Goal: Find specific page/section: Find specific page/section

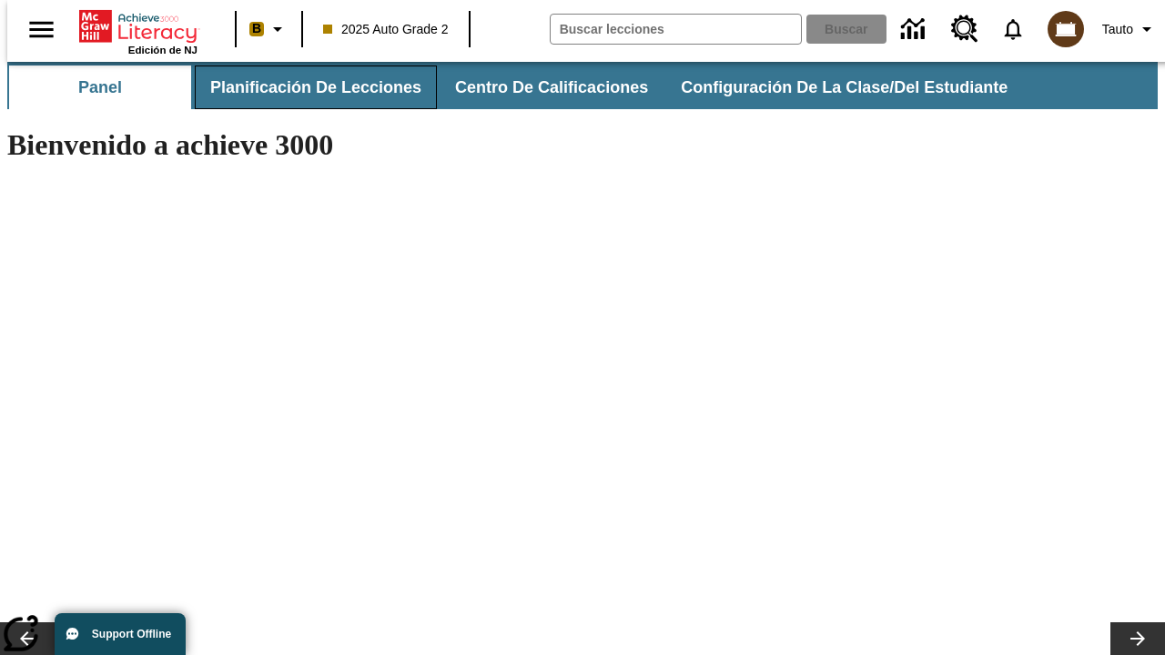
click at [305, 87] on button "Planificación de lecciones" at bounding box center [316, 88] width 242 height 44
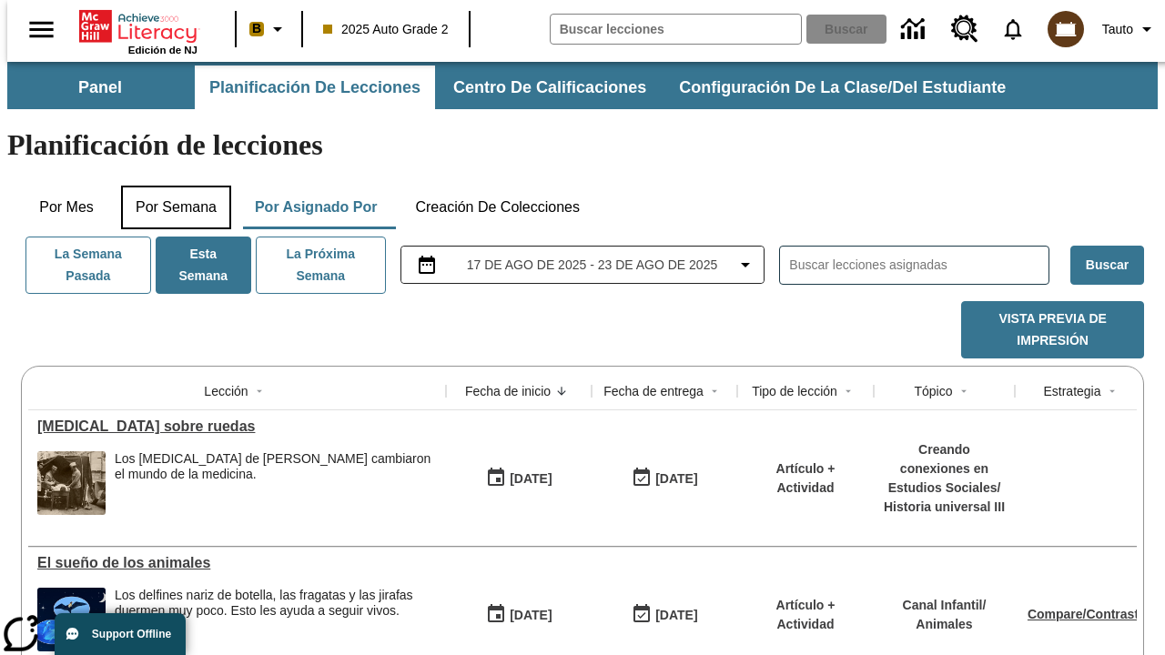
click at [170, 186] on button "Por semana" at bounding box center [176, 208] width 110 height 44
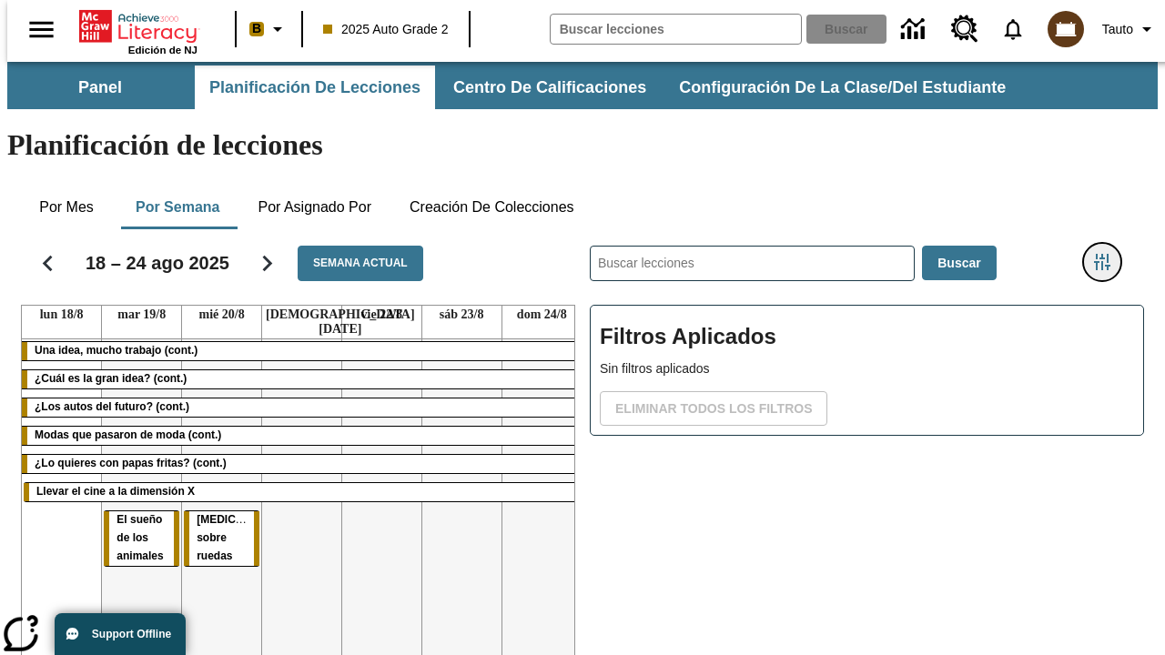
click at [1108, 254] on icon "Menú lateral de filtros" at bounding box center [1102, 262] width 16 height 16
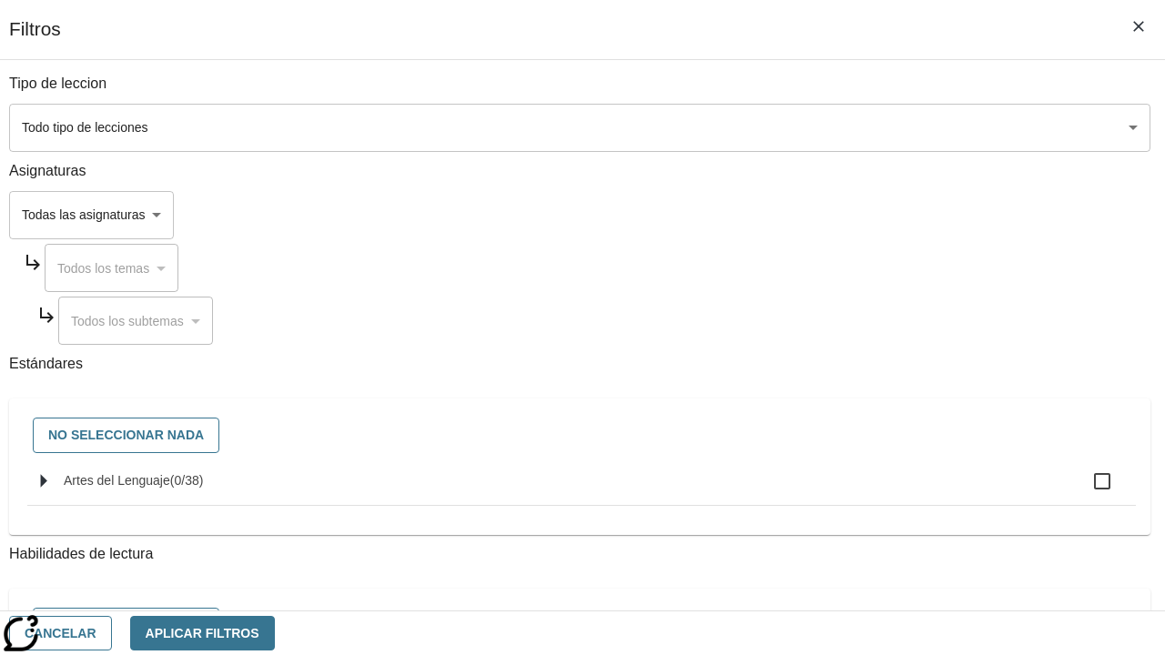
click at [803, 127] on body "[MEDICAL_DATA] al contenido principal Edición de NJ B 2025 Auto Grade 2 Buscar …" at bounding box center [582, 451] width 1150 height 778
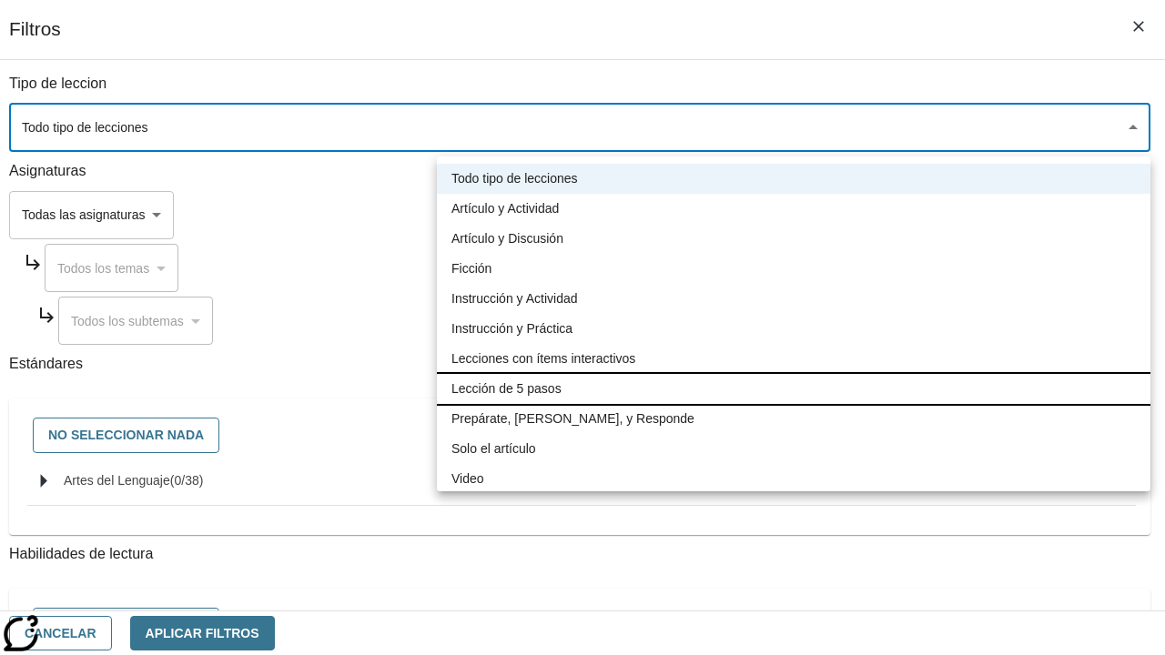
click at [794, 389] on li "Lección de 5 pasos" at bounding box center [793, 389] width 713 height 30
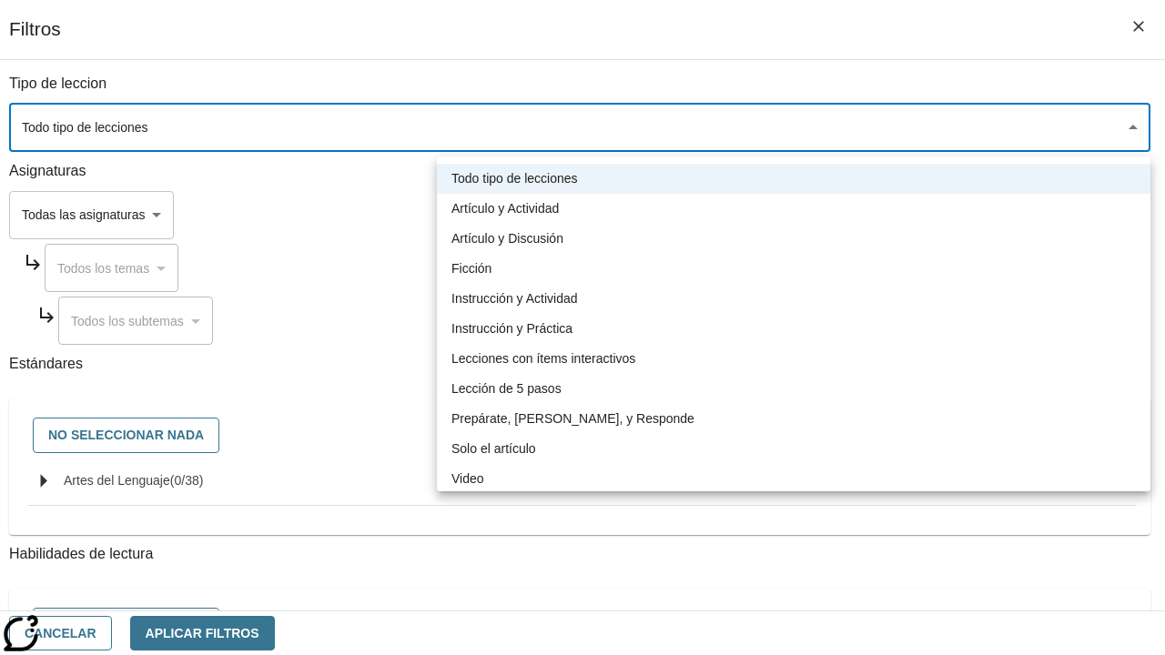
type input "1"
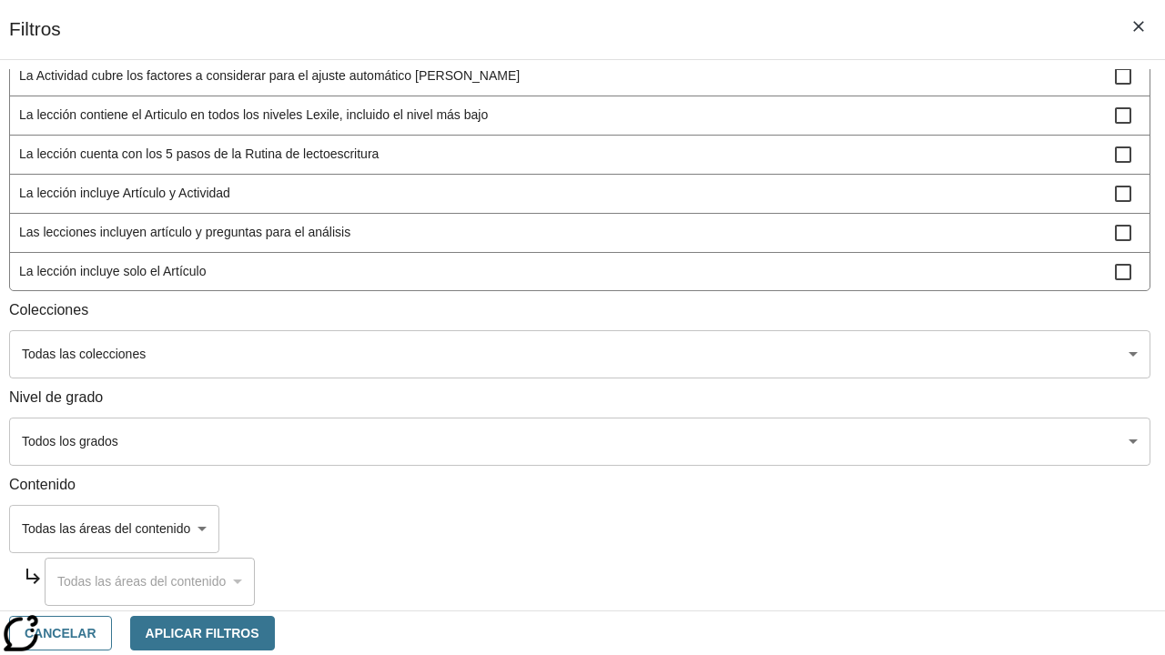
scroll to position [853, 4]
click at [799, 441] on body "[MEDICAL_DATA] al contenido principal Edición de NJ B 2025 Auto Grade 2 Buscar …" at bounding box center [582, 451] width 1150 height 778
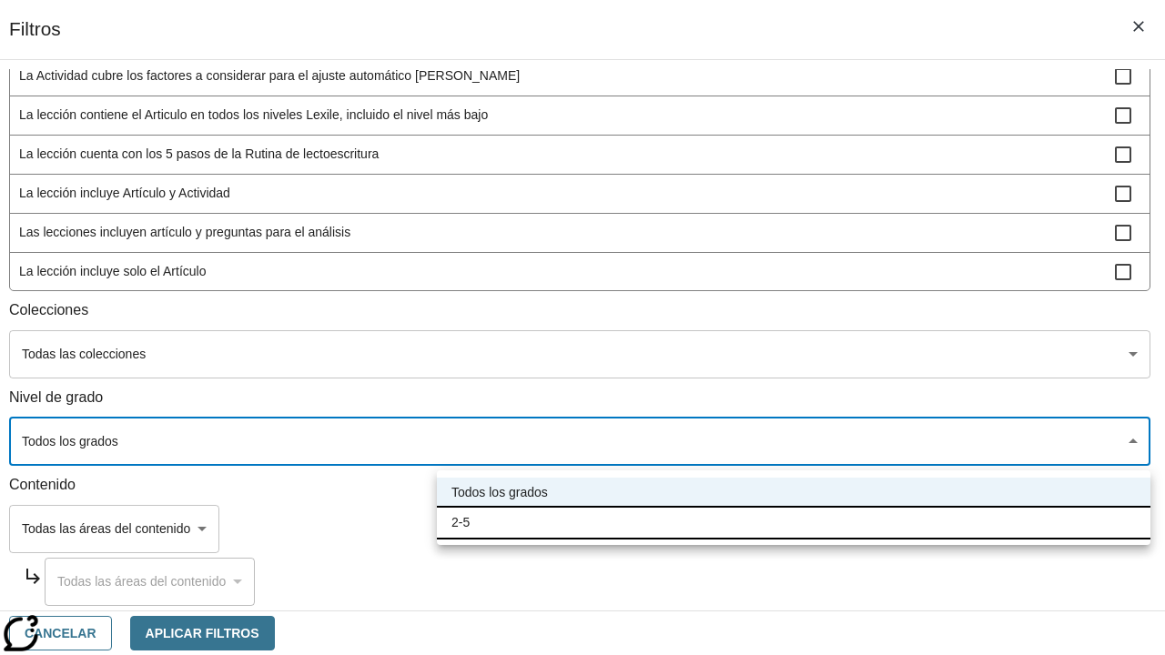
click at [794, 522] on li "2-5" at bounding box center [793, 523] width 713 height 30
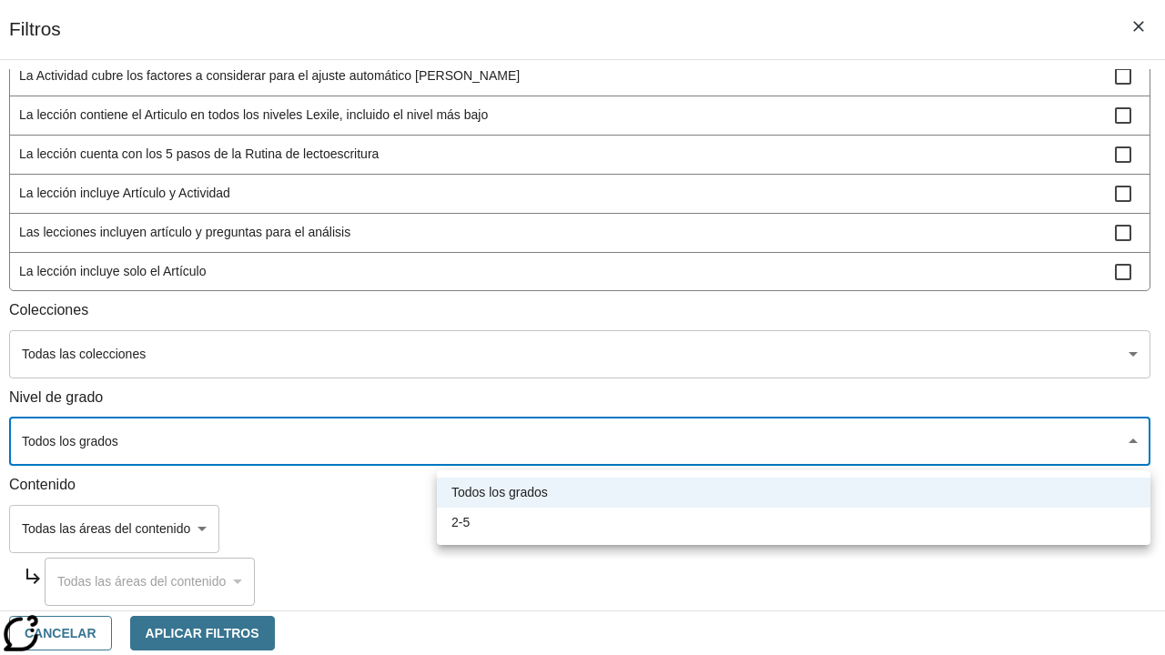
type input "1"
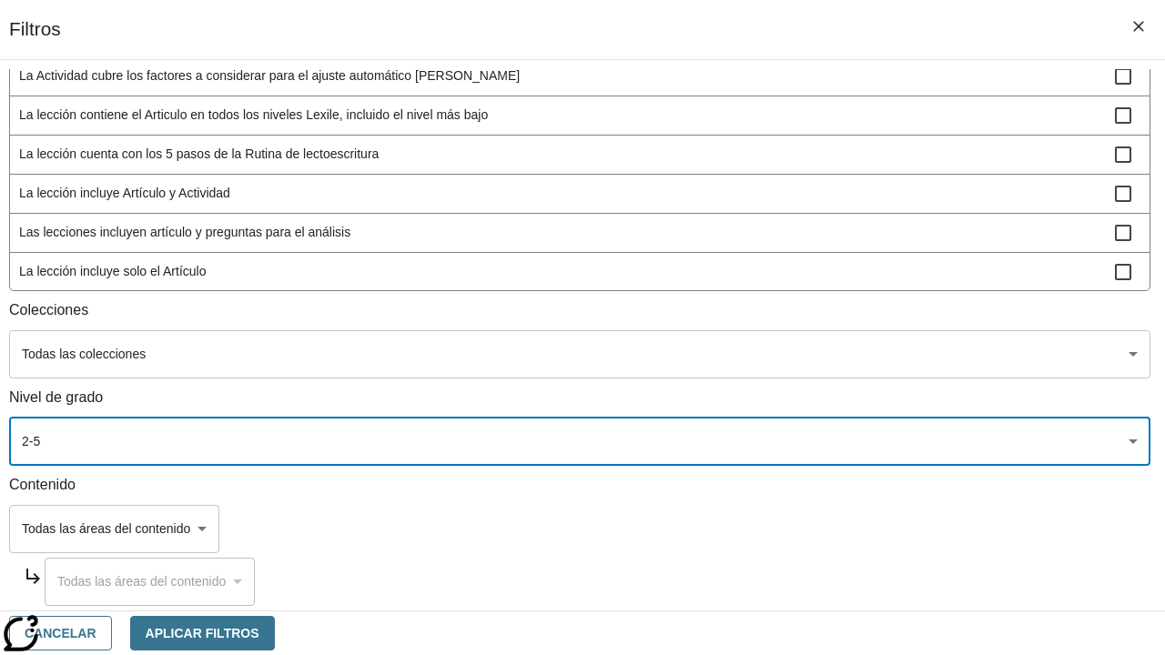
click at [803, 320] on span "La lección incluye video" at bounding box center [567, 310] width 1096 height 19
checkbox input "true"
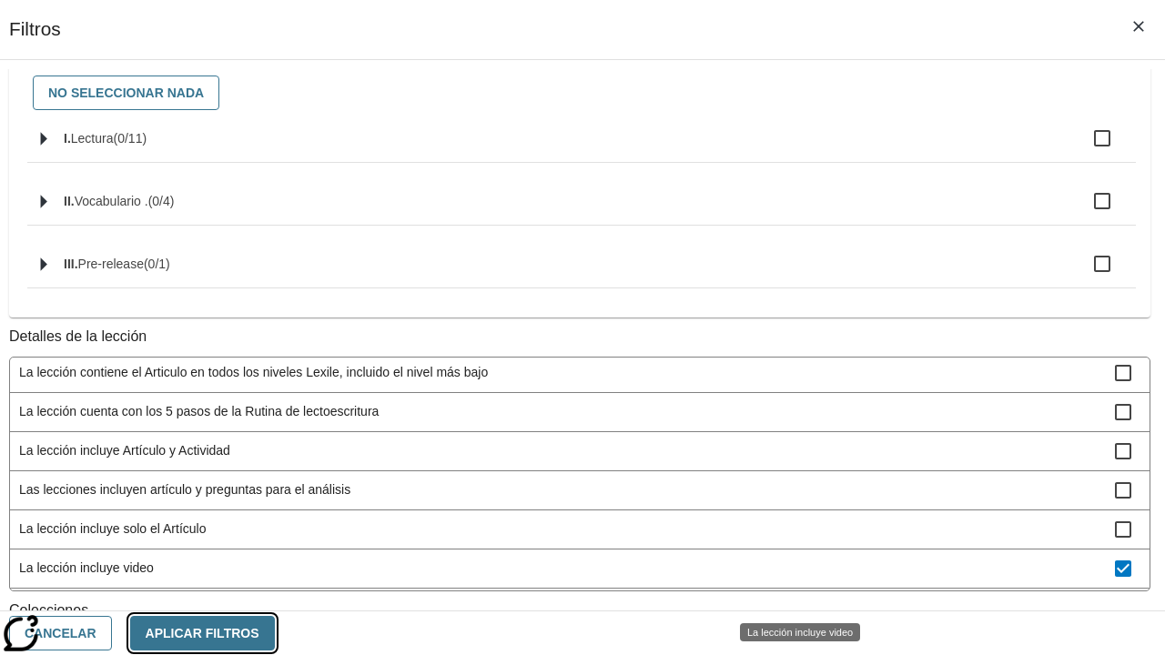
click at [275, 632] on button "Aplicar Filtros" at bounding box center [202, 633] width 145 height 35
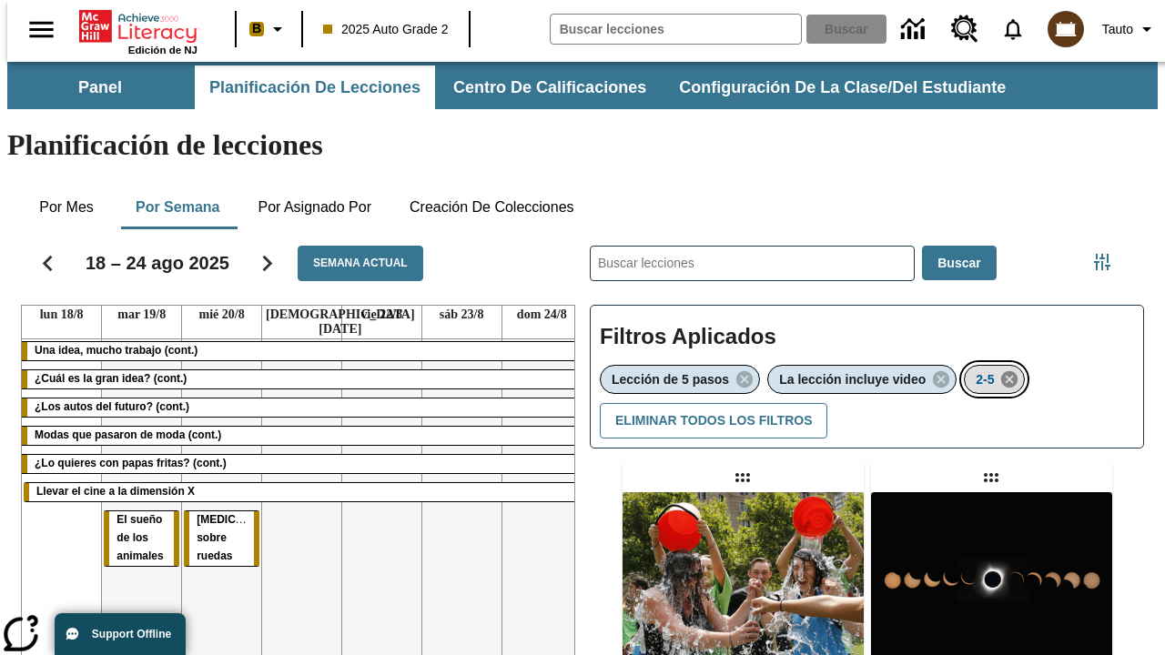
click at [1012, 369] on icon "Eliminar 2-5 el ítem seleccionado del filtro" at bounding box center [1009, 379] width 20 height 20
click at [1108, 254] on icon "Menú lateral de filtros" at bounding box center [1102, 262] width 16 height 16
